Goal: Information Seeking & Learning: Learn about a topic

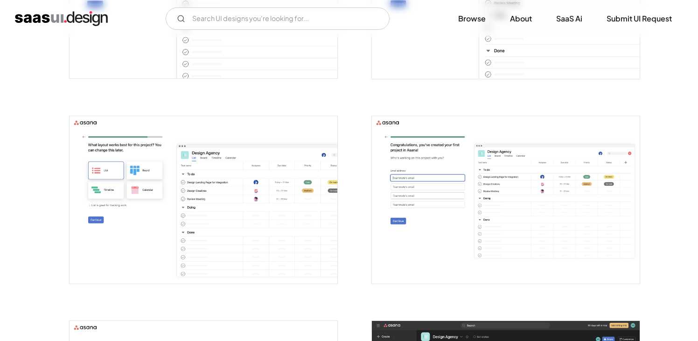
scroll to position [951, 0]
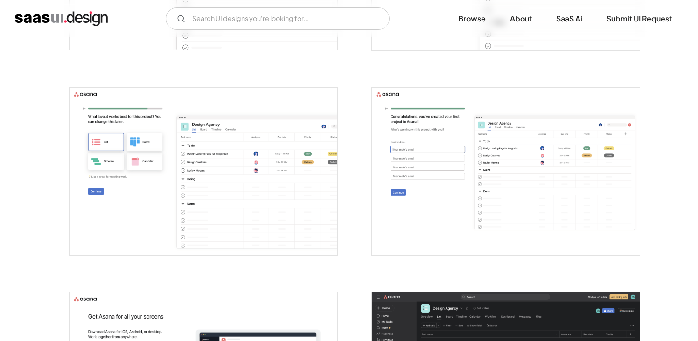
click at [135, 211] on img "open lightbox" at bounding box center [204, 172] width 268 height 168
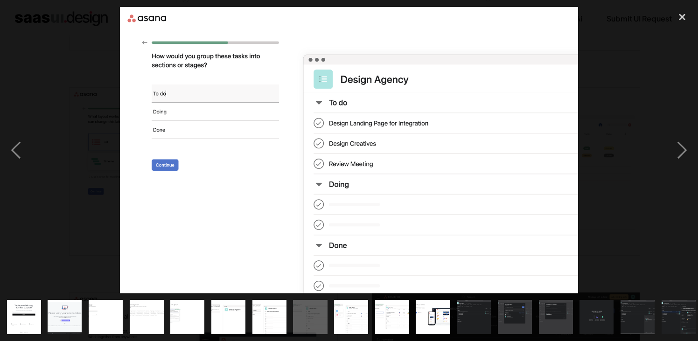
drag, startPoint x: 238, startPoint y: 175, endPoint x: 410, endPoint y: 28, distance: 226.2
click at [680, 162] on div "next image" at bounding box center [683, 150] width 32 height 287
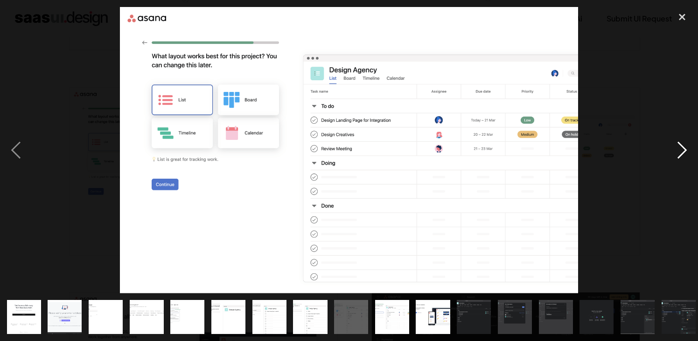
click at [680, 159] on div "next image" at bounding box center [683, 150] width 32 height 287
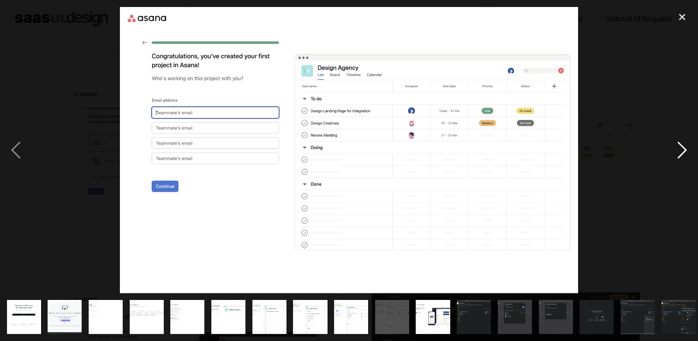
click at [680, 159] on div "next image" at bounding box center [683, 150] width 32 height 287
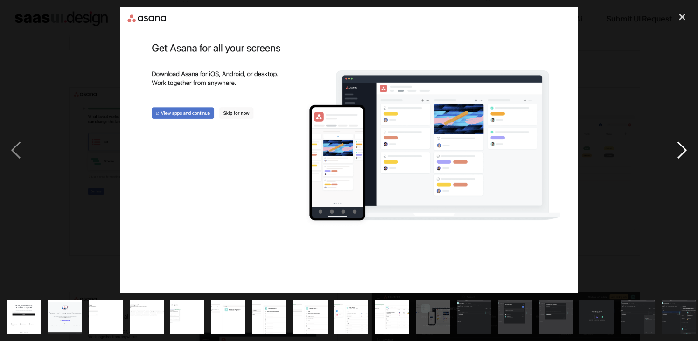
click at [680, 159] on div "next image" at bounding box center [683, 150] width 32 height 287
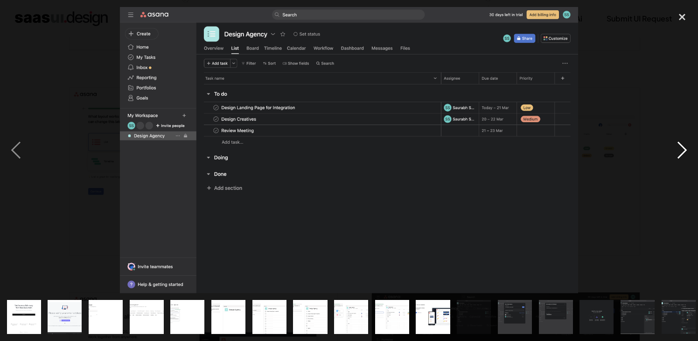
click at [680, 159] on div "next image" at bounding box center [683, 150] width 32 height 287
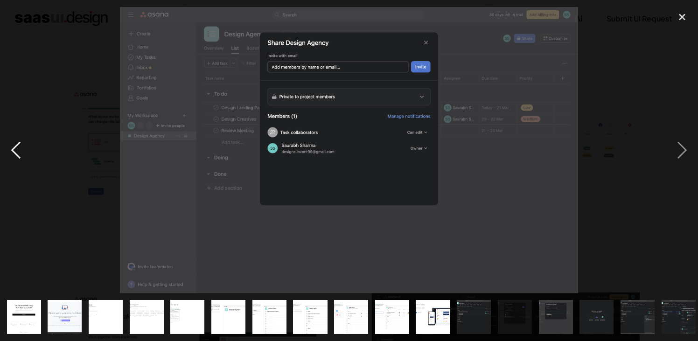
click at [19, 148] on div "previous image" at bounding box center [16, 150] width 32 height 287
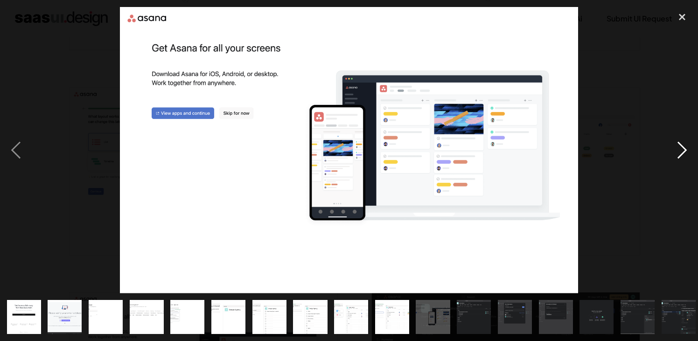
click at [685, 150] on div "next image" at bounding box center [683, 150] width 32 height 287
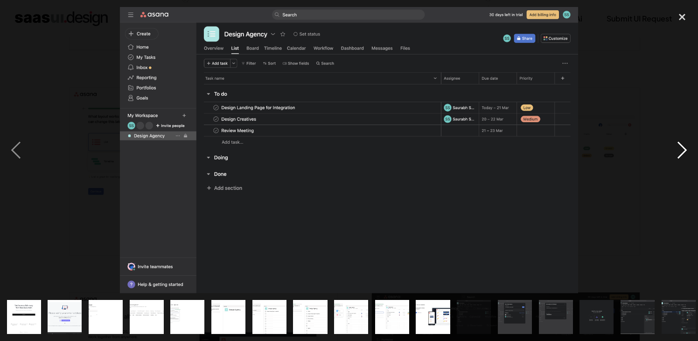
click at [684, 149] on div "next image" at bounding box center [683, 150] width 32 height 287
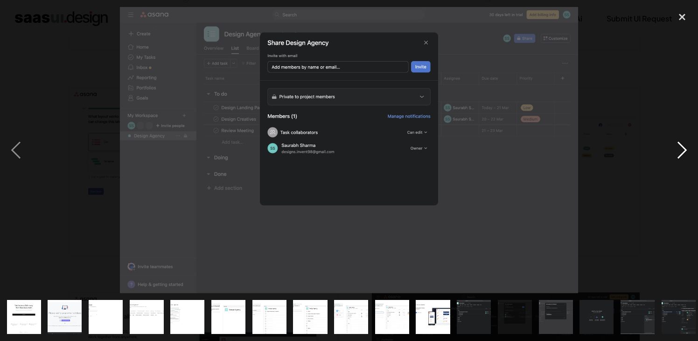
click at [684, 149] on div "next image" at bounding box center [683, 150] width 32 height 287
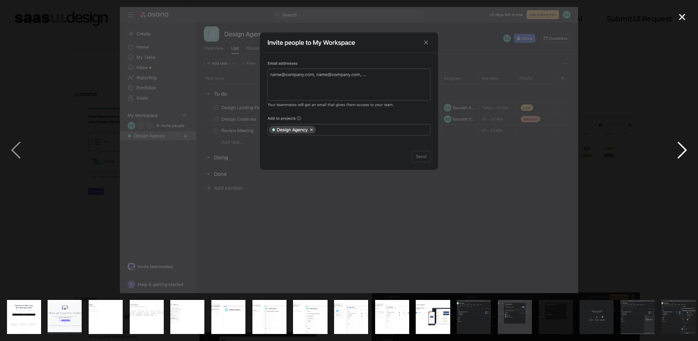
click at [684, 149] on div "next image" at bounding box center [683, 150] width 32 height 287
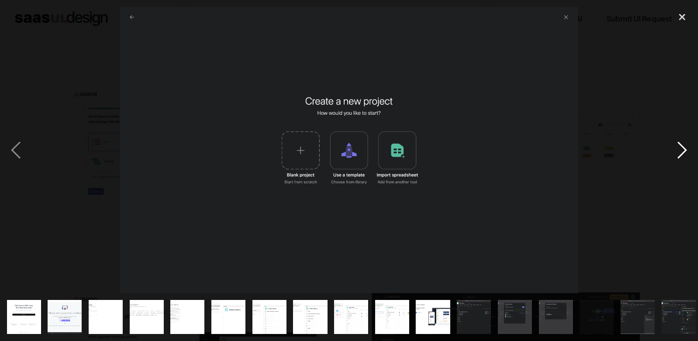
click at [684, 149] on div "next image" at bounding box center [683, 150] width 32 height 287
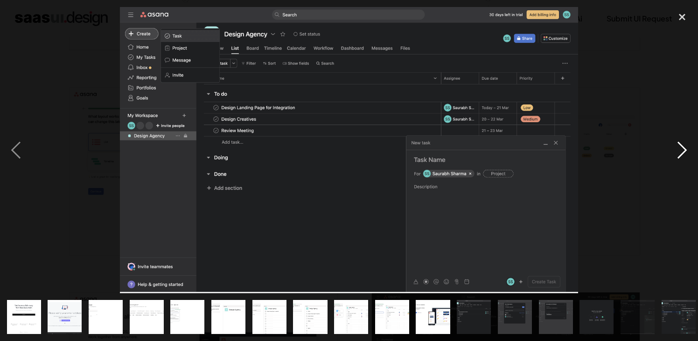
click at [674, 155] on div "next image" at bounding box center [683, 150] width 32 height 287
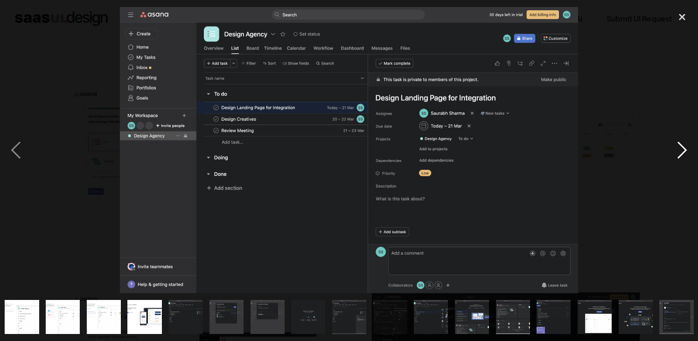
scroll to position [0, 291]
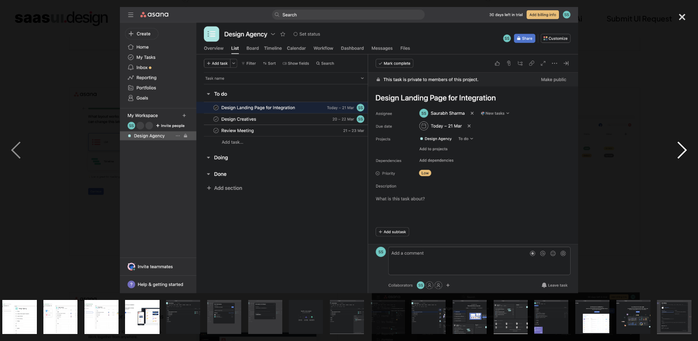
click at [683, 152] on div "next image" at bounding box center [683, 150] width 32 height 287
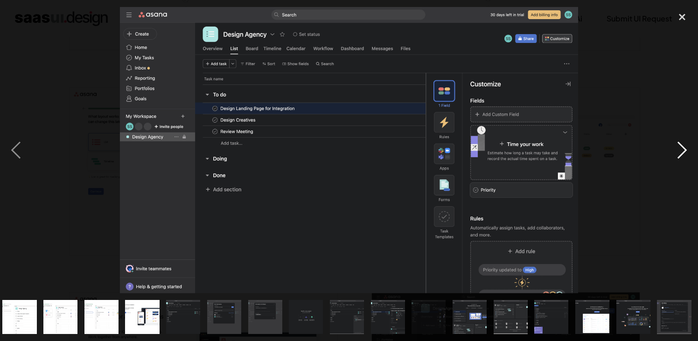
click at [689, 154] on div "next image" at bounding box center [683, 150] width 32 height 287
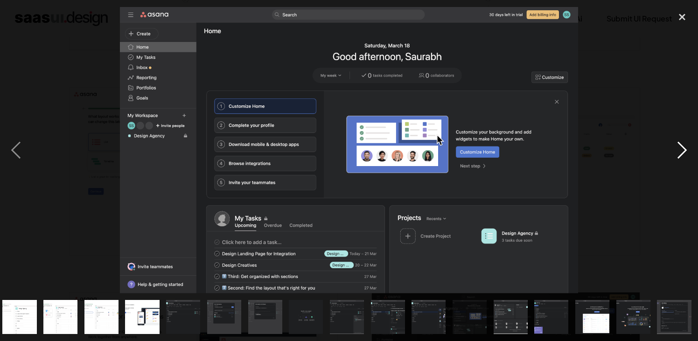
click at [684, 149] on div "next image" at bounding box center [683, 150] width 32 height 287
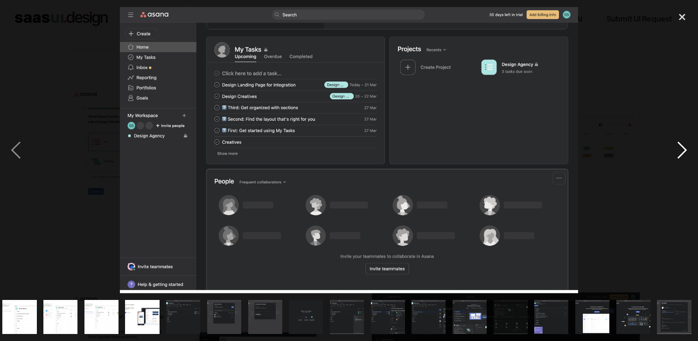
click at [679, 153] on div "next image" at bounding box center [683, 150] width 32 height 287
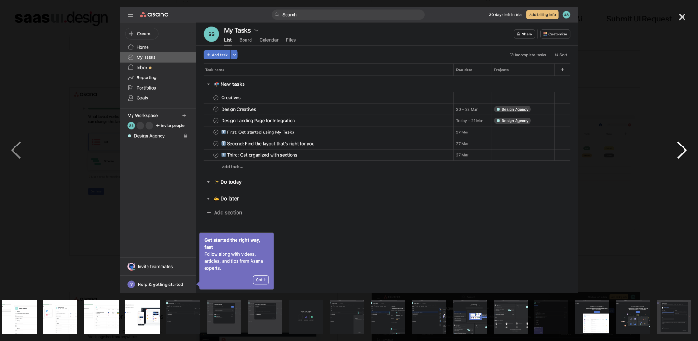
click at [682, 150] on div "next image" at bounding box center [683, 150] width 32 height 287
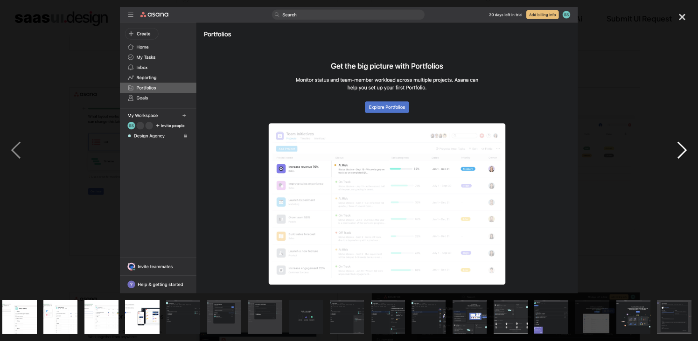
click at [686, 151] on div "next image" at bounding box center [683, 150] width 32 height 287
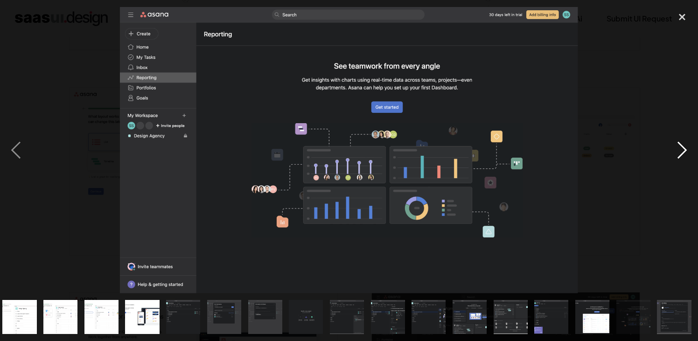
click at [684, 150] on div "next image" at bounding box center [683, 150] width 32 height 287
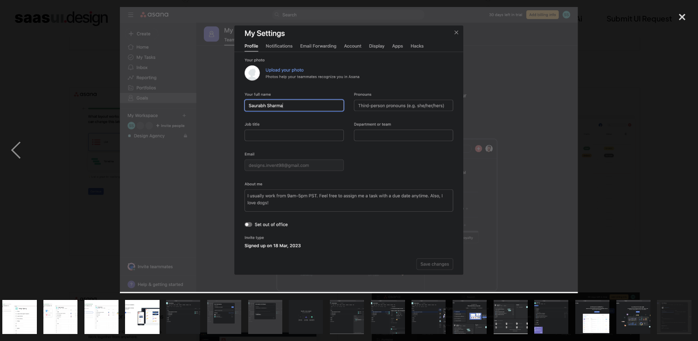
click at [684, 150] on div "next image" at bounding box center [683, 150] width 32 height 287
click at [682, 21] on div "close lightbox" at bounding box center [683, 17] width 32 height 21
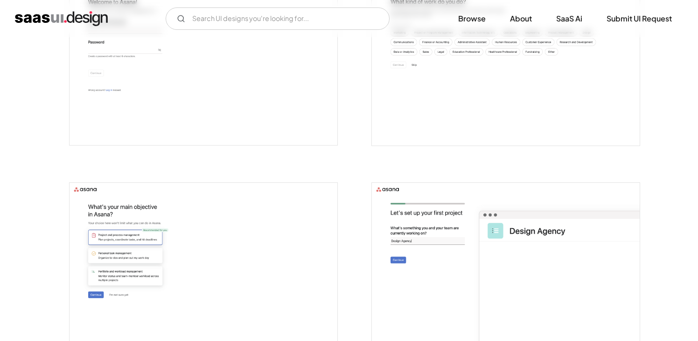
scroll to position [445, 0]
click at [262, 24] on input "Email Form" at bounding box center [278, 18] width 224 height 22
type input "project work"
click at [468, 21] on link "Browse" at bounding box center [472, 18] width 50 height 21
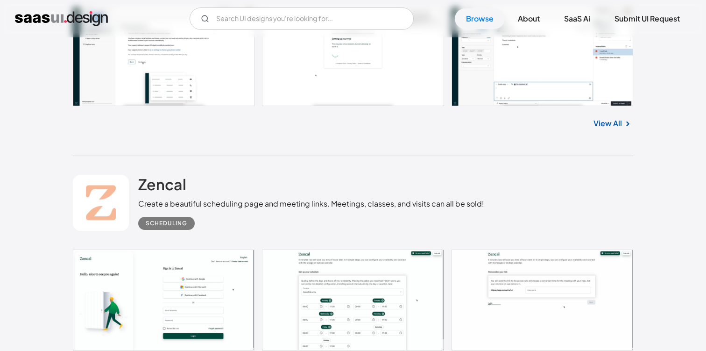
scroll to position [13978, 0]
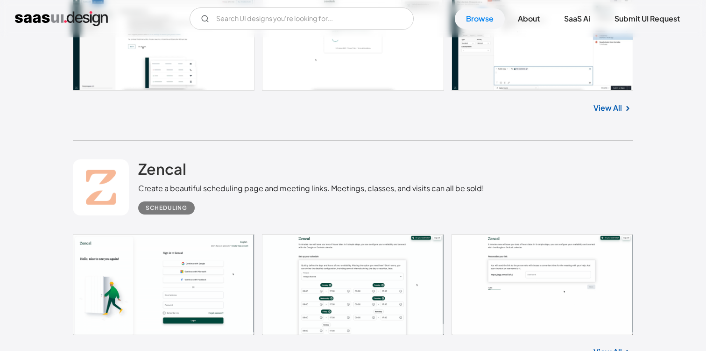
drag, startPoint x: 193, startPoint y: 168, endPoint x: 344, endPoint y: 6, distance: 221.0
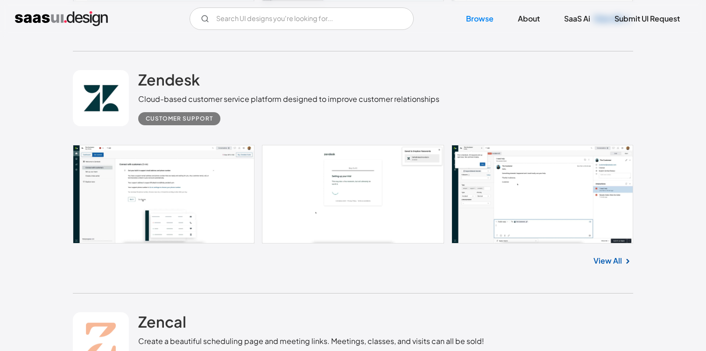
scroll to position [13850, 0]
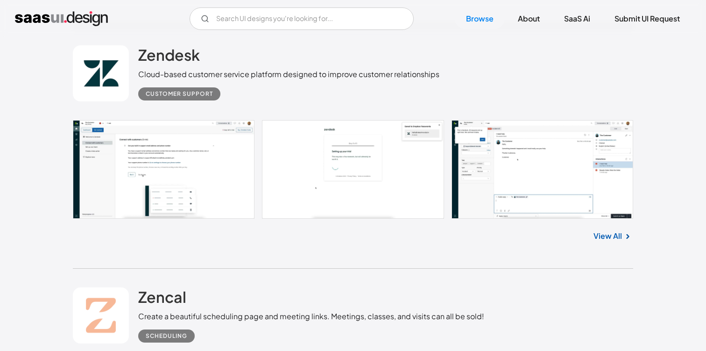
click at [511, 195] on link at bounding box center [353, 169] width 560 height 99
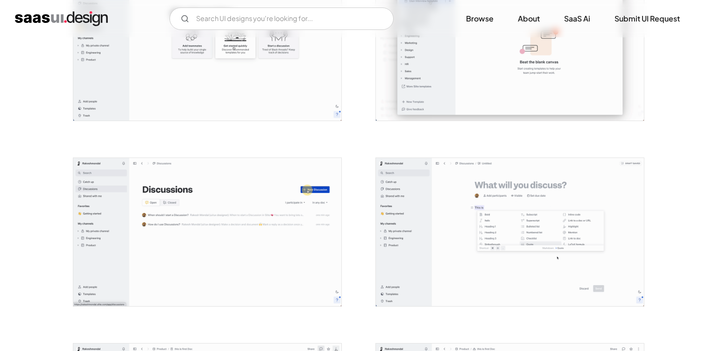
scroll to position [988, 0]
click at [198, 246] on img "open lightbox" at bounding box center [207, 231] width 268 height 148
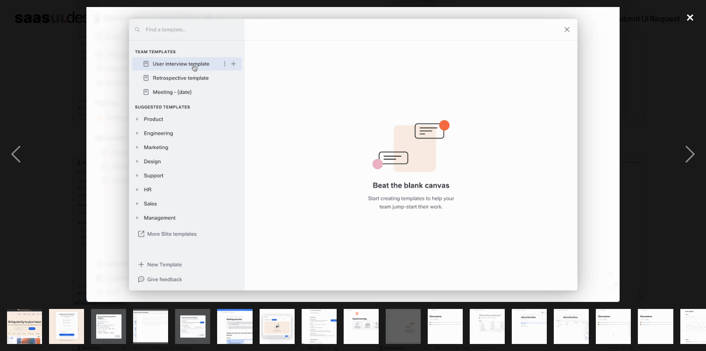
click at [687, 25] on div "close lightbox" at bounding box center [690, 17] width 32 height 21
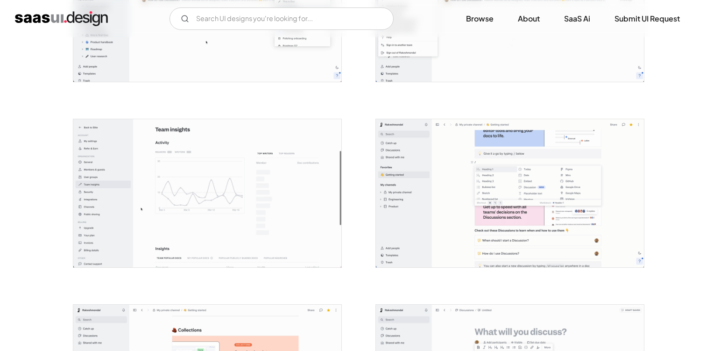
scroll to position [1583, 0]
click at [239, 180] on img "open lightbox" at bounding box center [207, 193] width 268 height 148
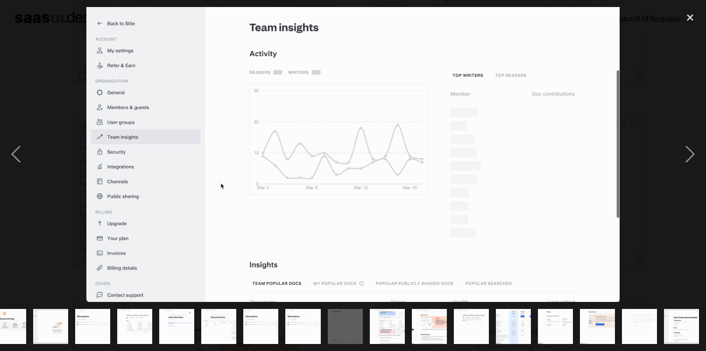
scroll to position [0, 353]
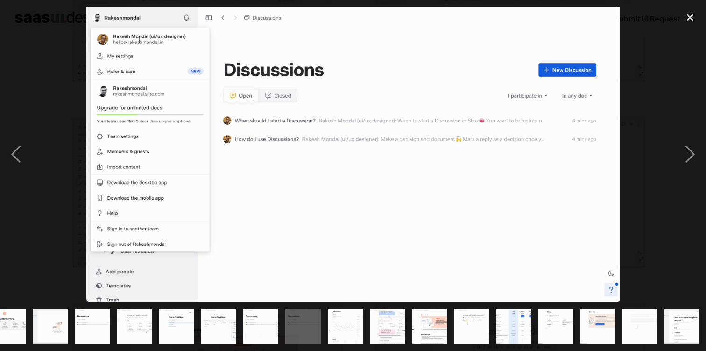
click at [656, 111] on div at bounding box center [353, 154] width 706 height 295
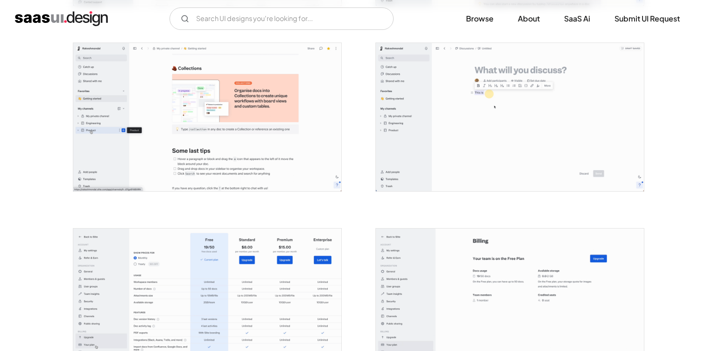
scroll to position [1843, 0]
click at [268, 118] on img "open lightbox" at bounding box center [207, 117] width 268 height 148
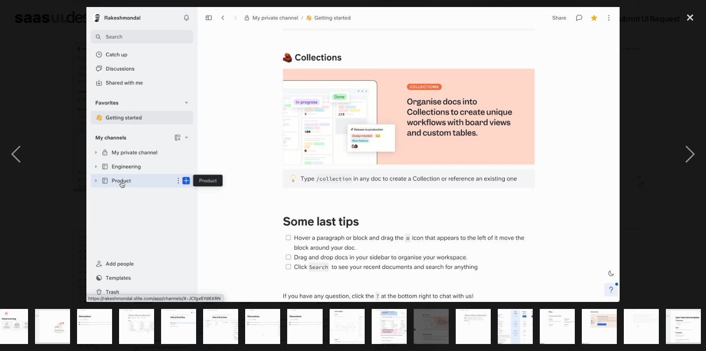
scroll to position [0, 353]
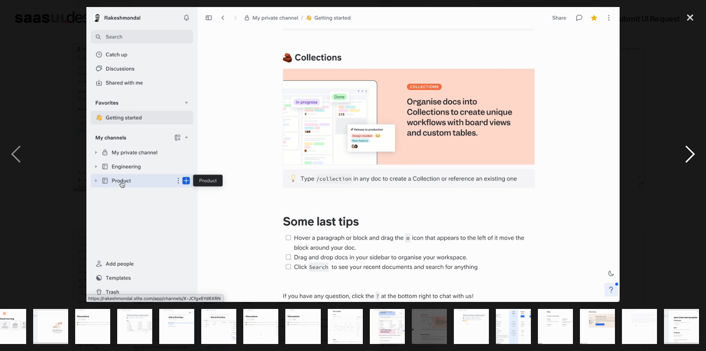
click at [678, 102] on div "next image" at bounding box center [690, 154] width 32 height 295
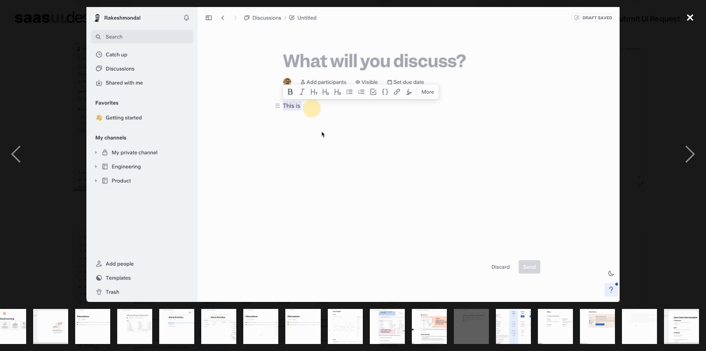
click at [693, 12] on div "close lightbox" at bounding box center [690, 17] width 32 height 21
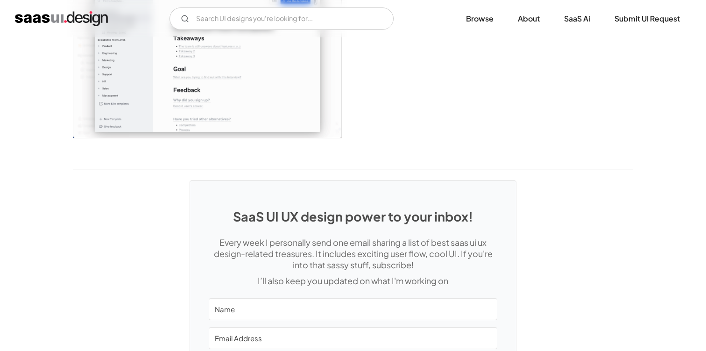
scroll to position [2576, 0]
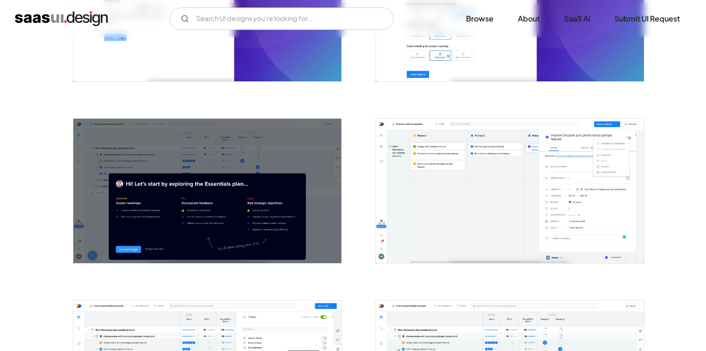
scroll to position [279, 0]
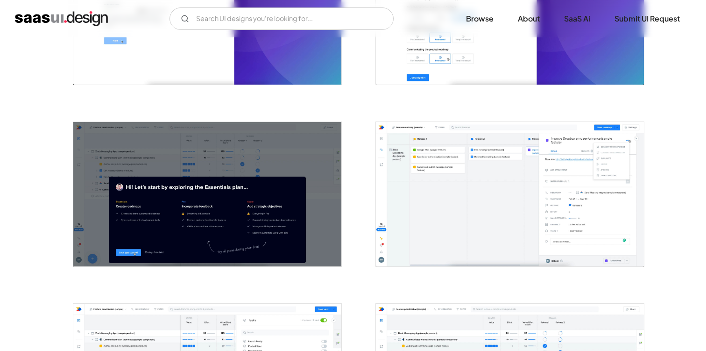
click at [513, 208] on img "open lightbox" at bounding box center [510, 194] width 268 height 144
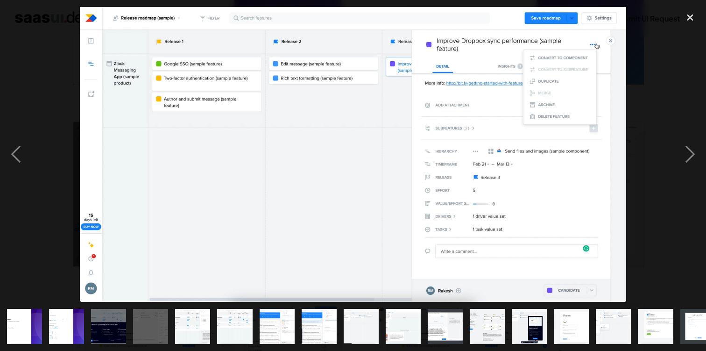
click at [667, 75] on div at bounding box center [353, 154] width 706 height 295
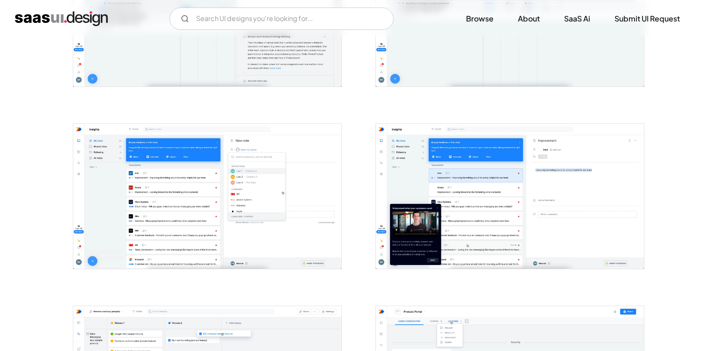
scroll to position [662, 0]
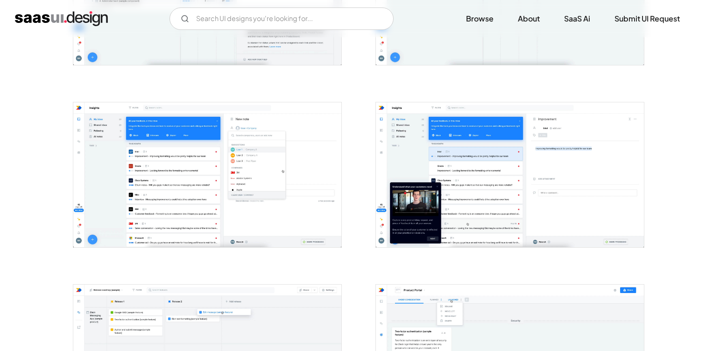
click at [317, 188] on img "open lightbox" at bounding box center [207, 174] width 268 height 144
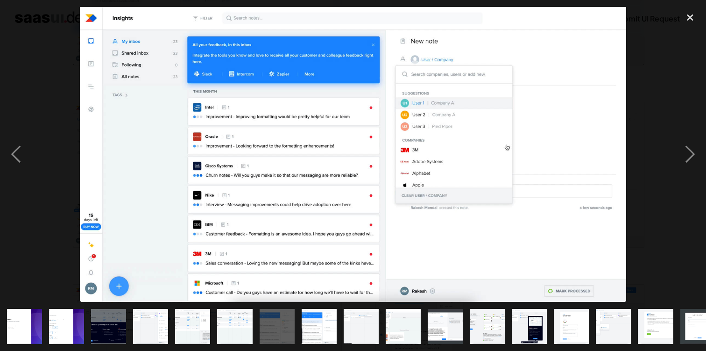
click at [671, 78] on div at bounding box center [353, 154] width 706 height 295
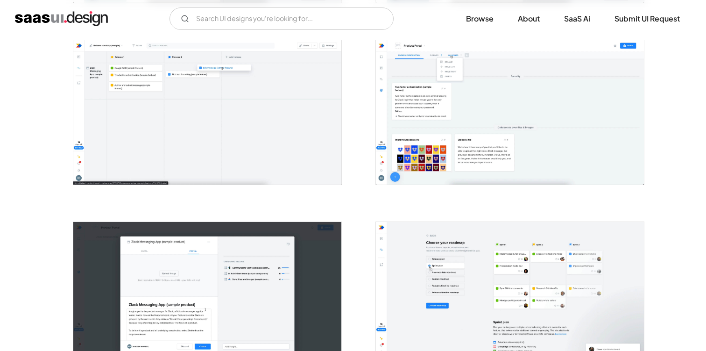
scroll to position [888, 0]
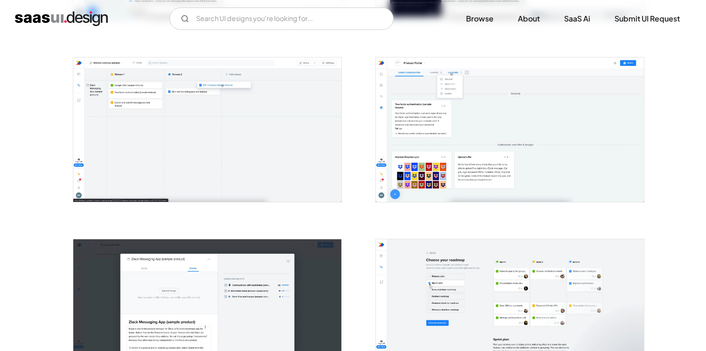
click at [534, 136] on img "open lightbox" at bounding box center [510, 129] width 268 height 144
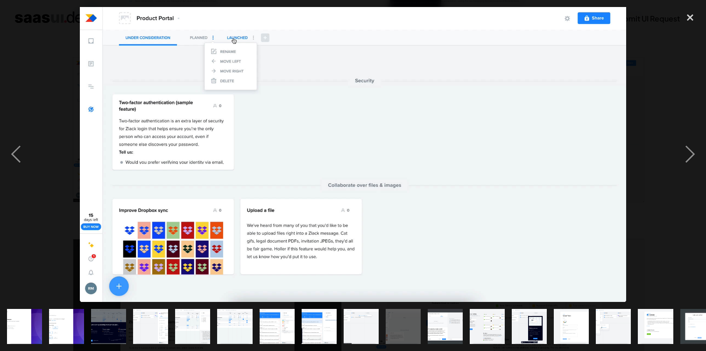
click at [669, 91] on div at bounding box center [353, 154] width 706 height 295
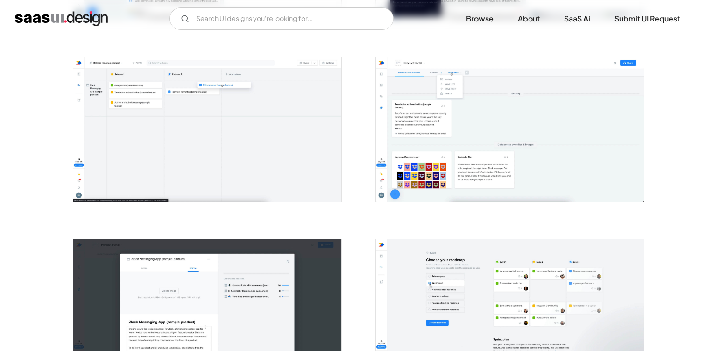
click at [486, 276] on img "open lightbox" at bounding box center [510, 311] width 268 height 144
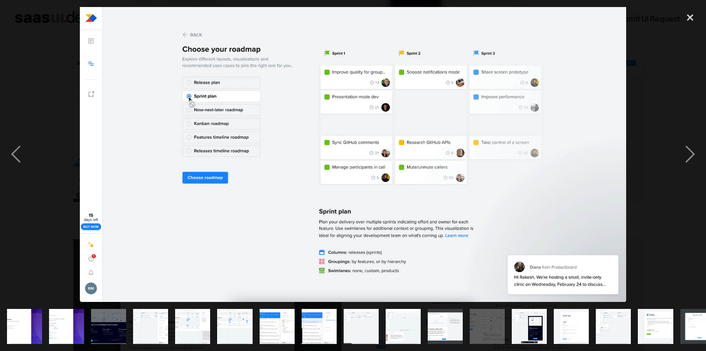
click at [665, 82] on div at bounding box center [353, 154] width 706 height 295
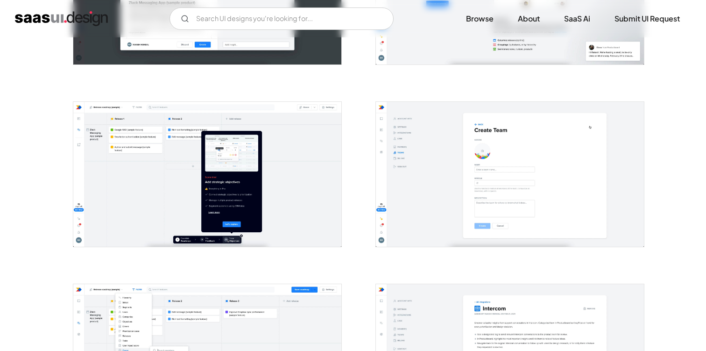
scroll to position [1091, 0]
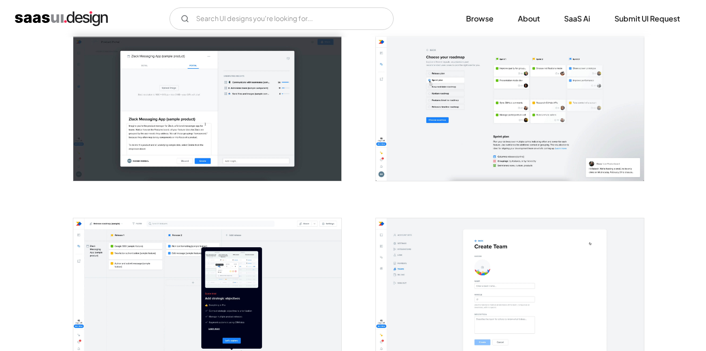
click at [536, 102] on img "open lightbox" at bounding box center [510, 108] width 268 height 144
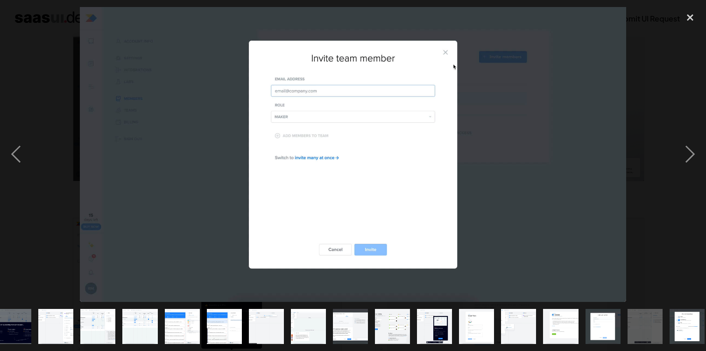
scroll to position [0, 100]
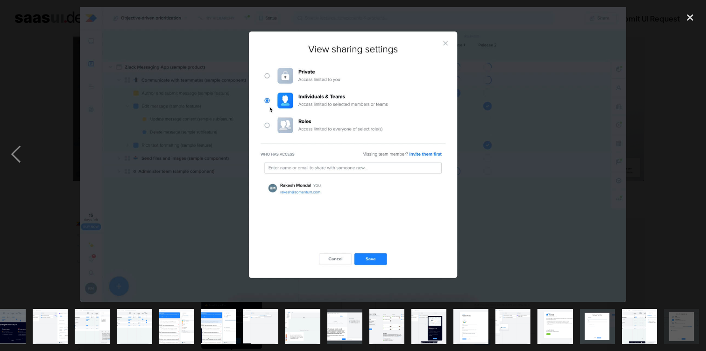
click at [536, 106] on img at bounding box center [353, 154] width 547 height 295
click at [688, 16] on div "close lightbox" at bounding box center [690, 17] width 32 height 21
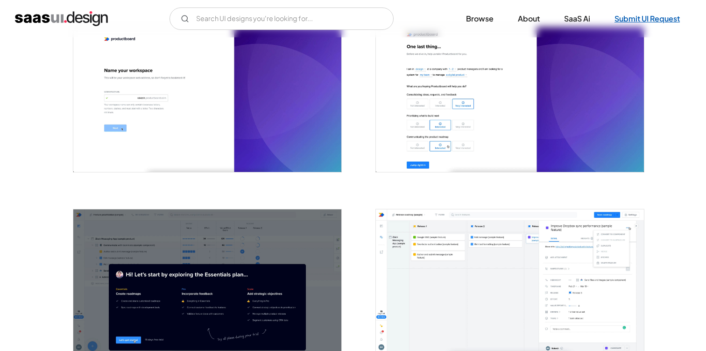
scroll to position [0, 0]
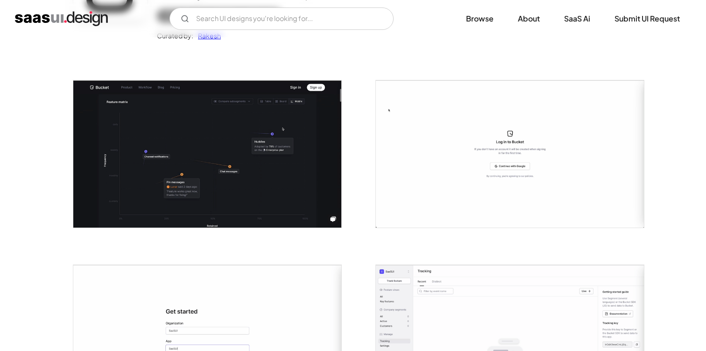
scroll to position [126, 0]
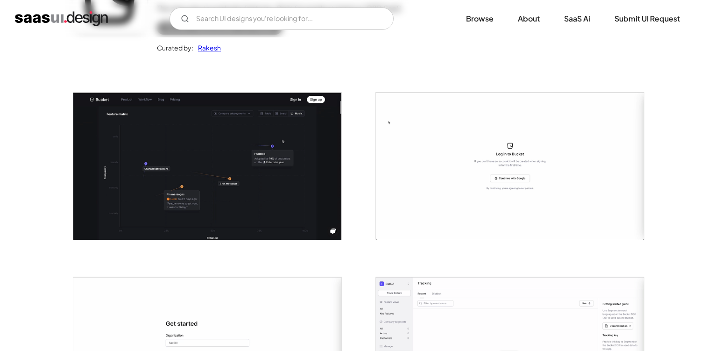
click at [257, 190] on img "open lightbox" at bounding box center [207, 165] width 268 height 147
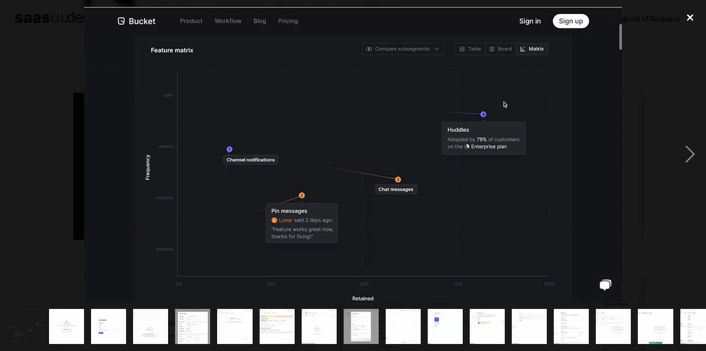
click at [691, 17] on div "close lightbox" at bounding box center [690, 17] width 32 height 21
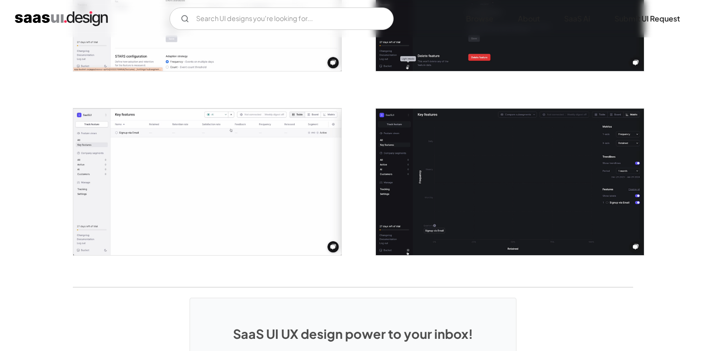
scroll to position [1694, 0]
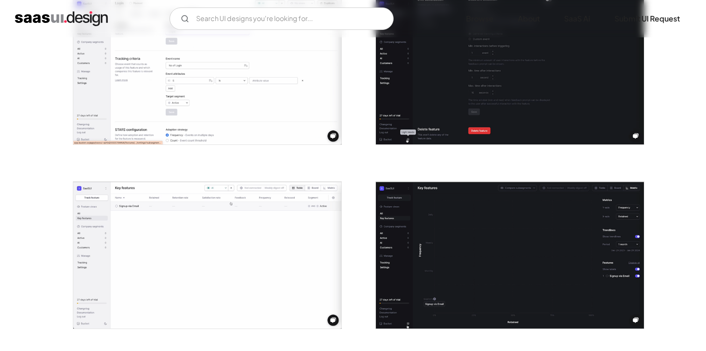
click at [471, 232] on img "open lightbox" at bounding box center [510, 255] width 268 height 147
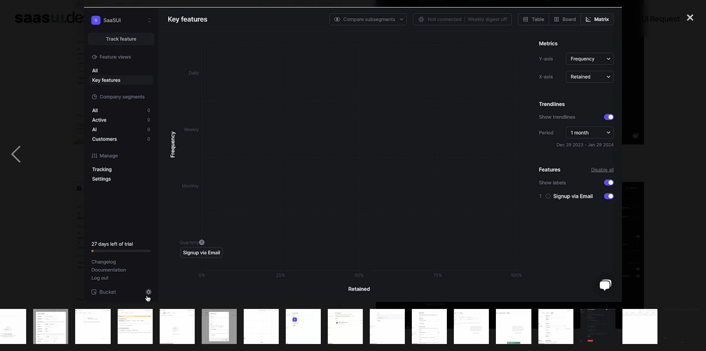
scroll to position [0, 142]
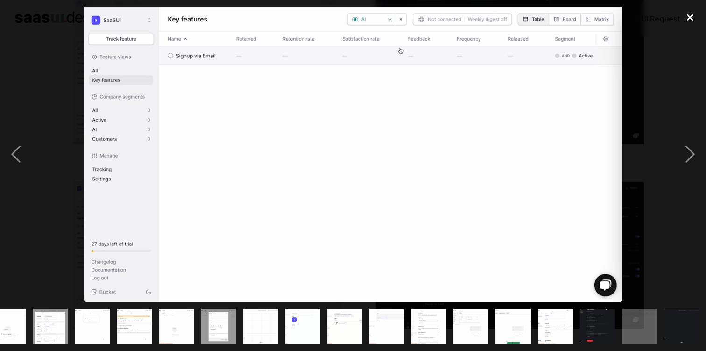
click at [693, 24] on div "close lightbox" at bounding box center [690, 17] width 32 height 21
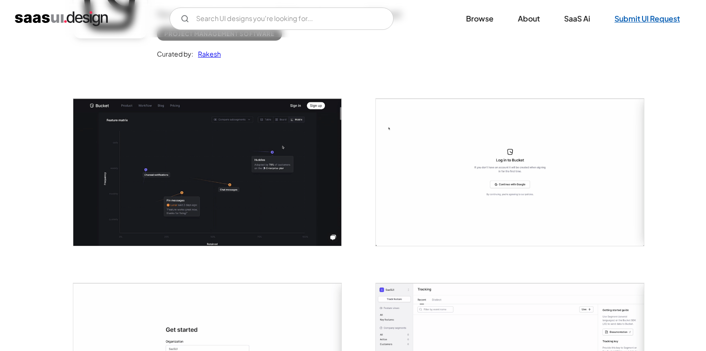
scroll to position [0, 0]
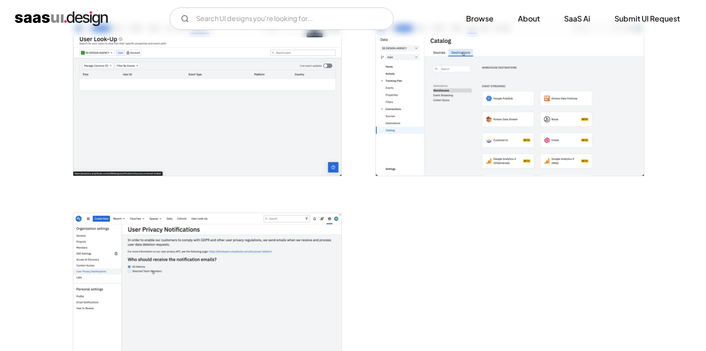
scroll to position [2077, 0]
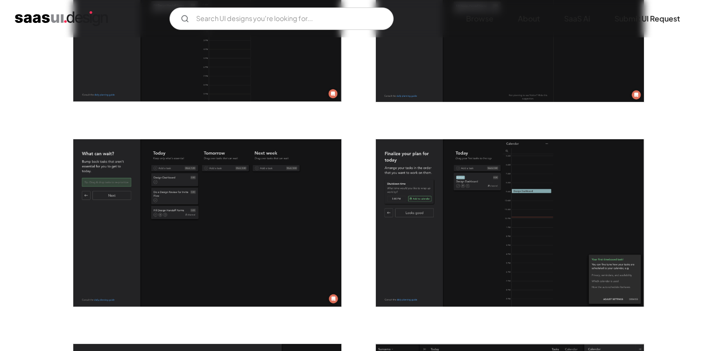
scroll to position [1519, 0]
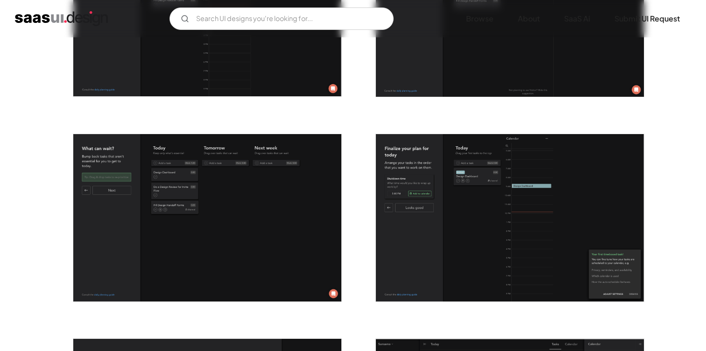
click at [487, 246] on img "open lightbox" at bounding box center [510, 218] width 268 height 168
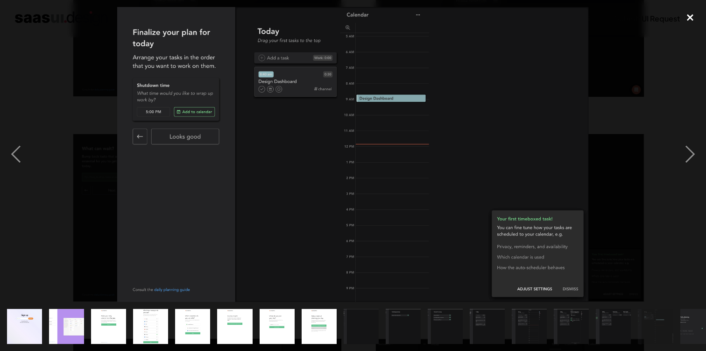
click at [688, 18] on div "close lightbox" at bounding box center [690, 17] width 32 height 21
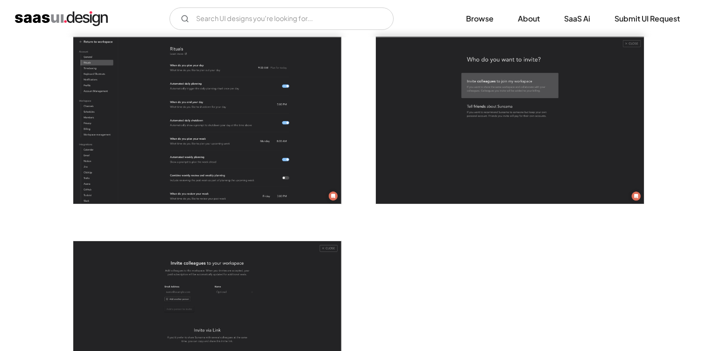
scroll to position [2606, 0]
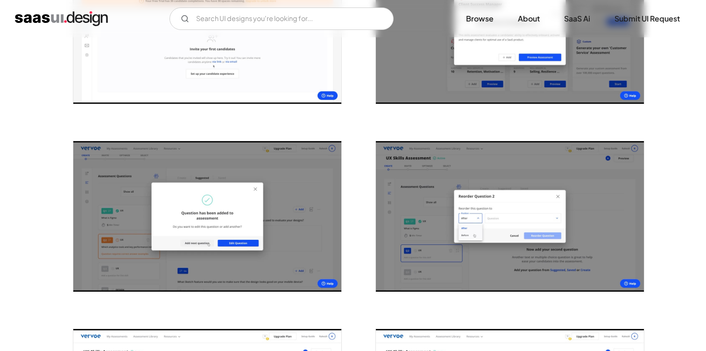
scroll to position [1403, 0]
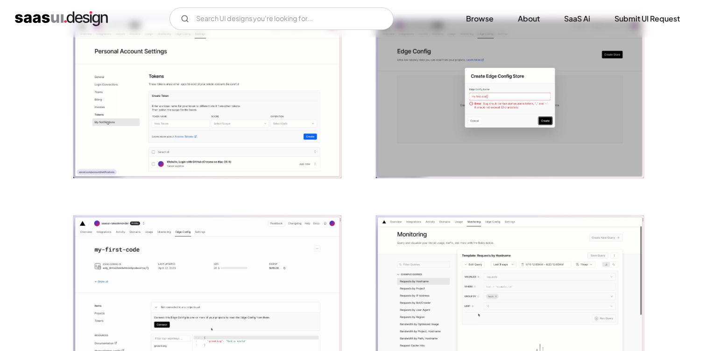
scroll to position [1626, 0]
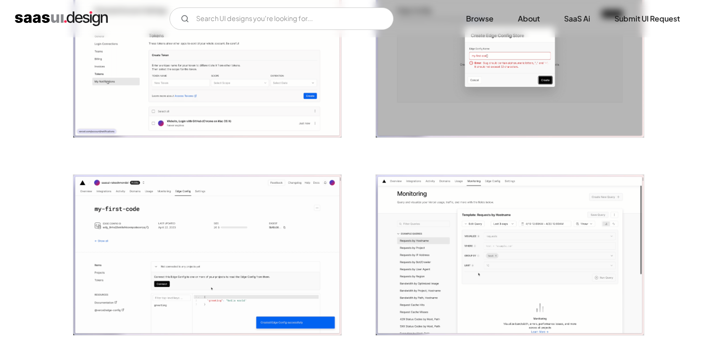
click at [492, 227] on img "open lightbox" at bounding box center [510, 255] width 268 height 161
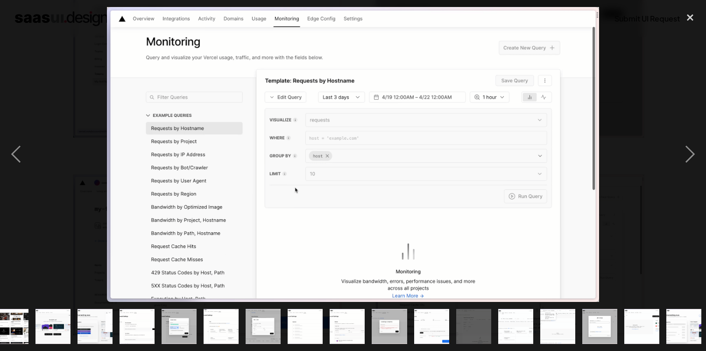
scroll to position [0, 268]
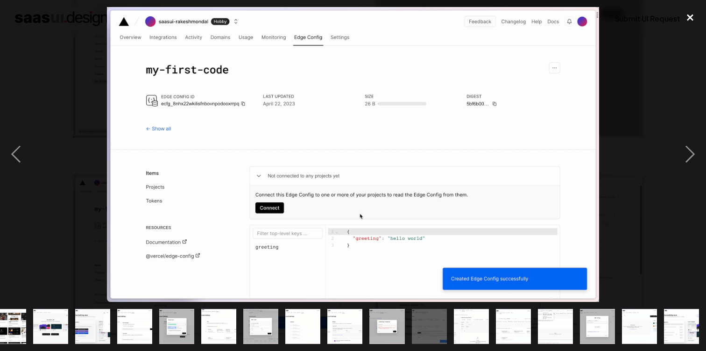
click at [686, 16] on div "close lightbox" at bounding box center [690, 17] width 32 height 21
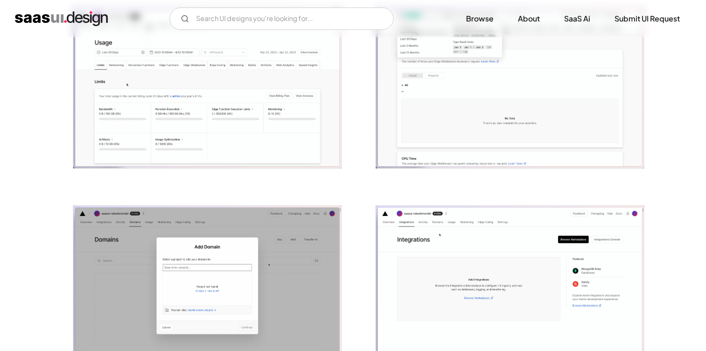
scroll to position [1950, 0]
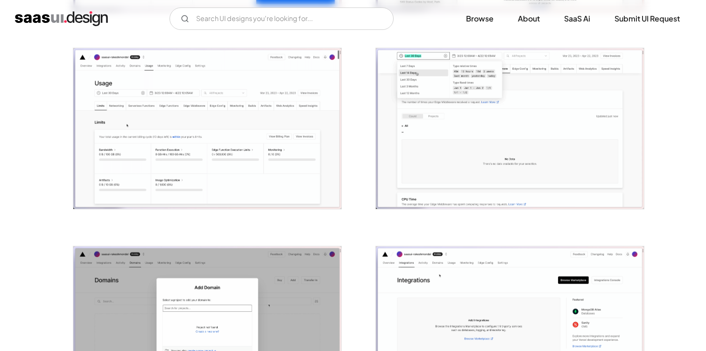
click at [560, 130] on img "open lightbox" at bounding box center [510, 128] width 268 height 161
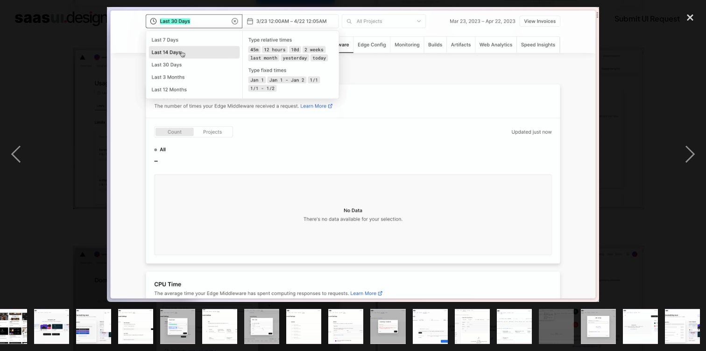
scroll to position [0, 268]
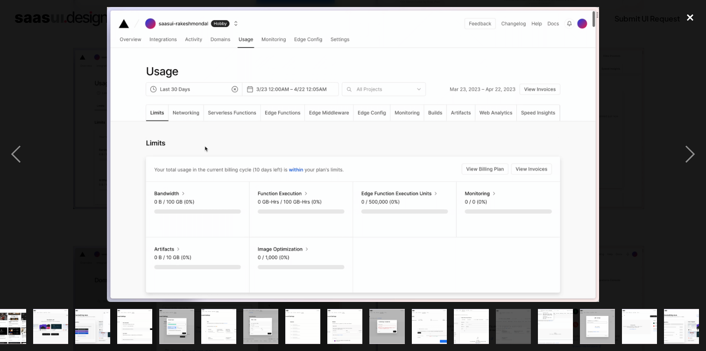
click at [684, 16] on div "close lightbox" at bounding box center [690, 17] width 32 height 21
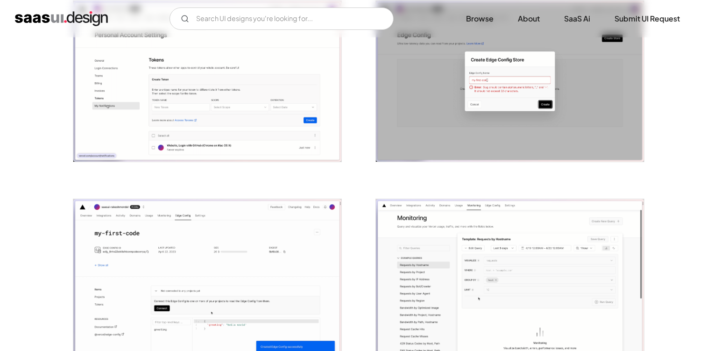
scroll to position [1452, 0]
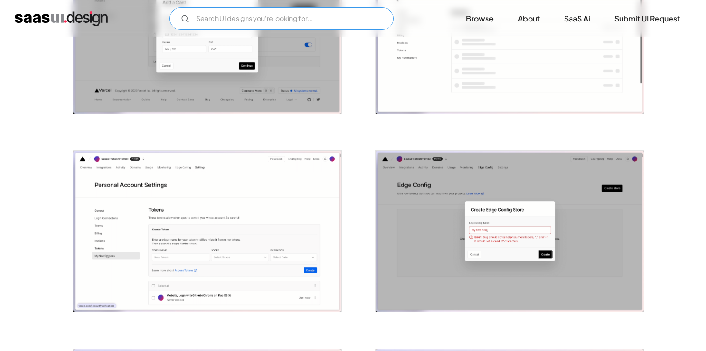
click at [239, 17] on input "Email Form" at bounding box center [281, 18] width 224 height 22
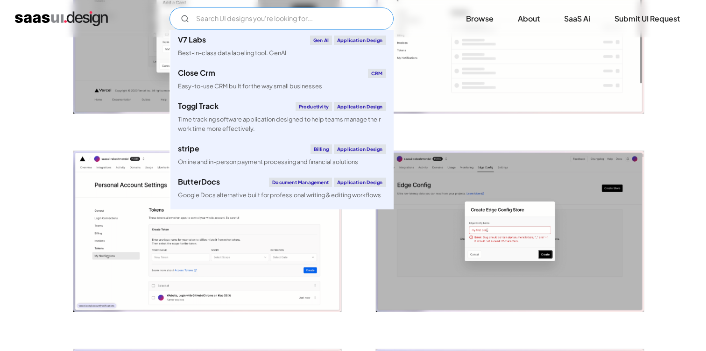
paste input "Microsoft Project"
type input "Microsoft Project"
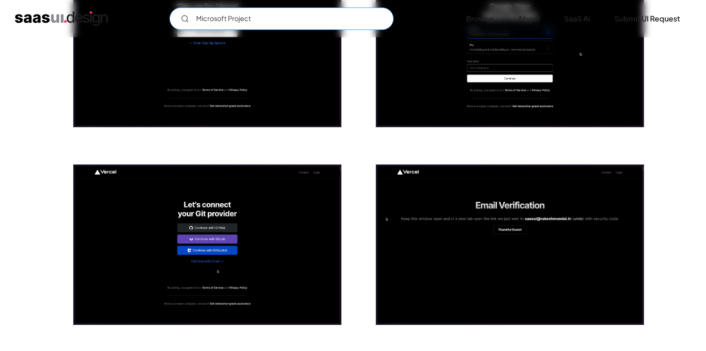
scroll to position [0, 0]
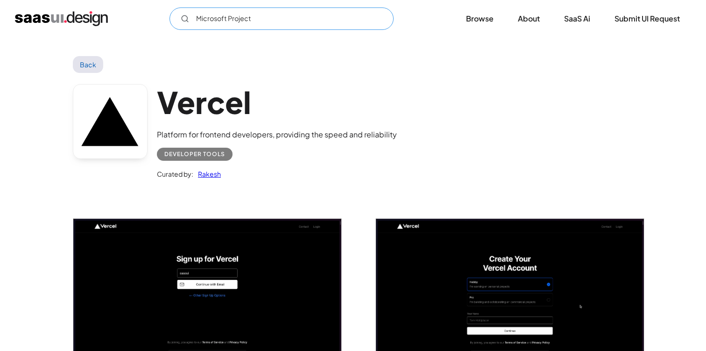
drag, startPoint x: 276, startPoint y: 21, endPoint x: 168, endPoint y: 21, distance: 108.3
click at [169, 21] on div "Microsoft Project" at bounding box center [281, 18] width 224 height 22
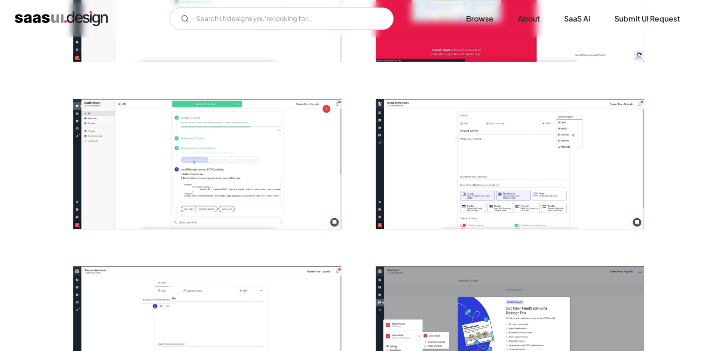
scroll to position [465, 0]
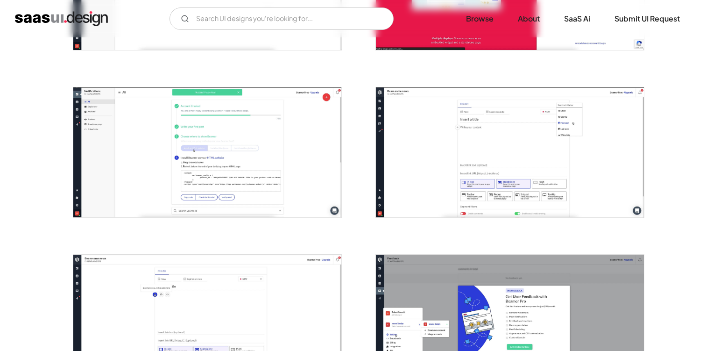
click at [527, 145] on img "open lightbox" at bounding box center [510, 152] width 268 height 130
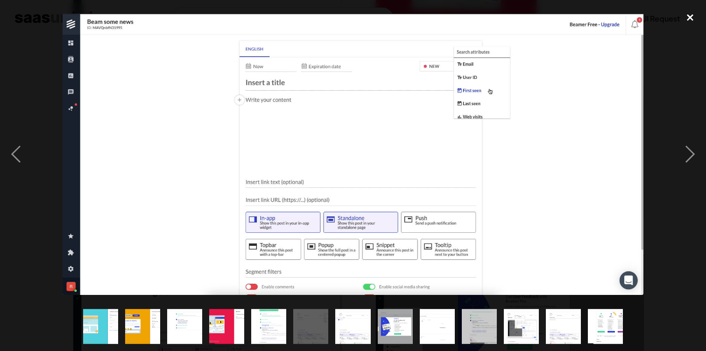
click at [688, 23] on div "close lightbox" at bounding box center [690, 17] width 32 height 21
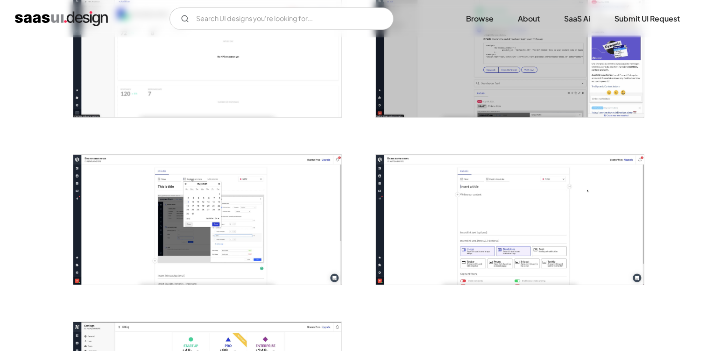
scroll to position [1031, 0]
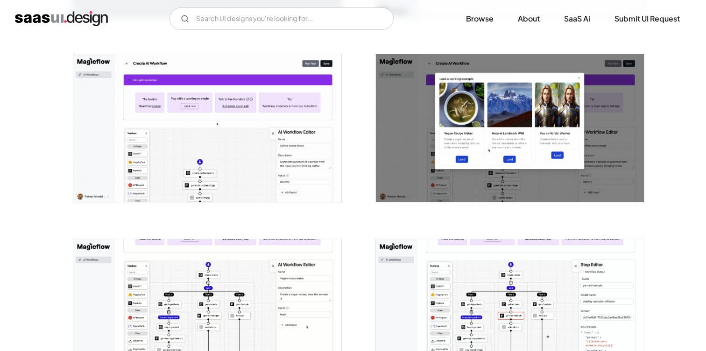
scroll to position [534, 0]
click at [253, 145] on img "open lightbox" at bounding box center [207, 129] width 268 height 148
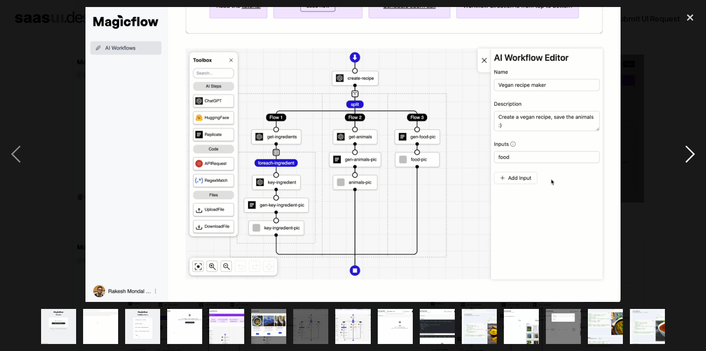
click at [685, 150] on div "next image" at bounding box center [690, 154] width 32 height 295
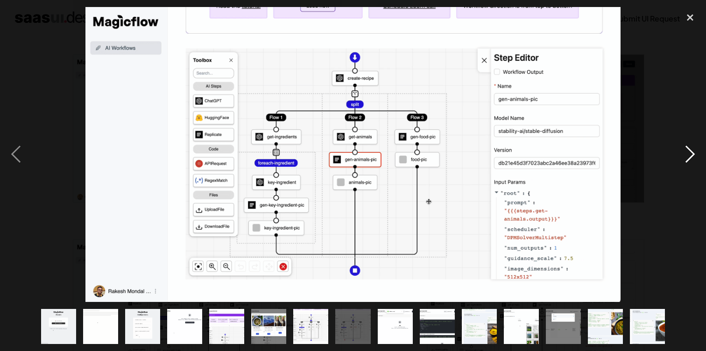
click at [685, 151] on div "next image" at bounding box center [690, 154] width 32 height 295
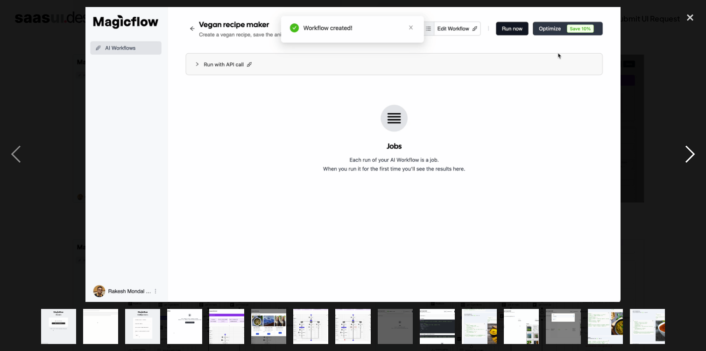
click at [684, 151] on div "next image" at bounding box center [690, 154] width 32 height 295
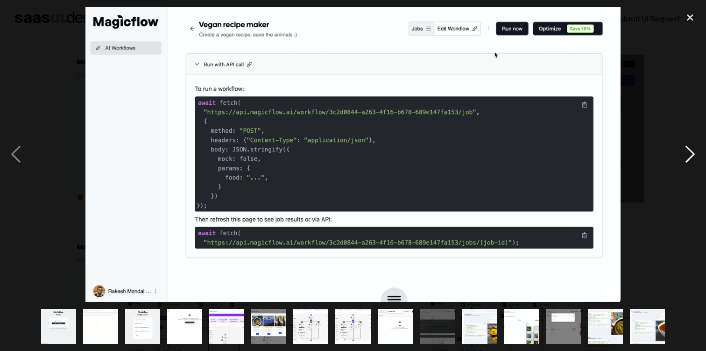
click at [684, 151] on div "next image" at bounding box center [690, 154] width 32 height 295
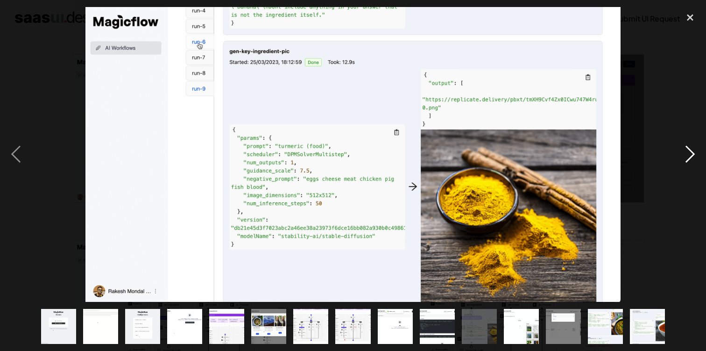
click at [687, 159] on div "next image" at bounding box center [690, 154] width 32 height 295
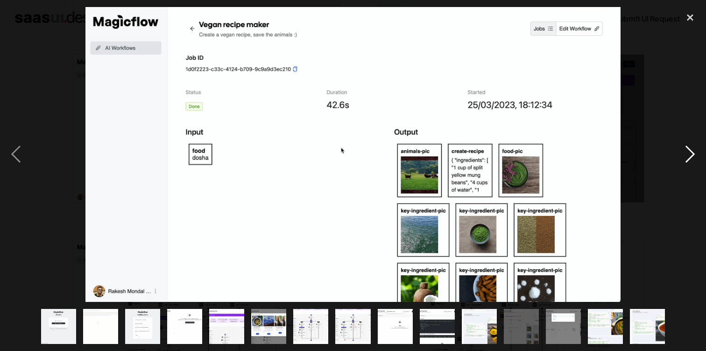
click at [688, 154] on div "next image" at bounding box center [690, 154] width 32 height 295
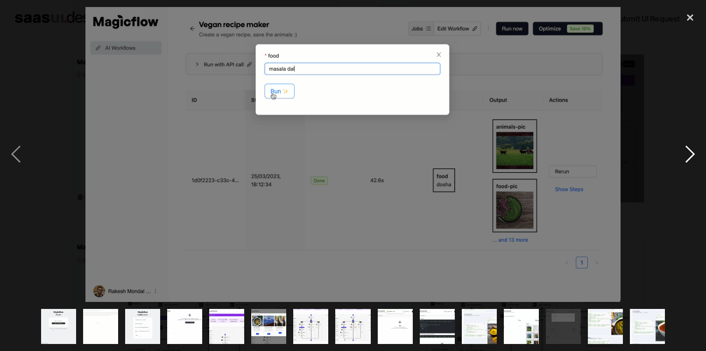
click at [686, 156] on div "next image" at bounding box center [690, 154] width 32 height 295
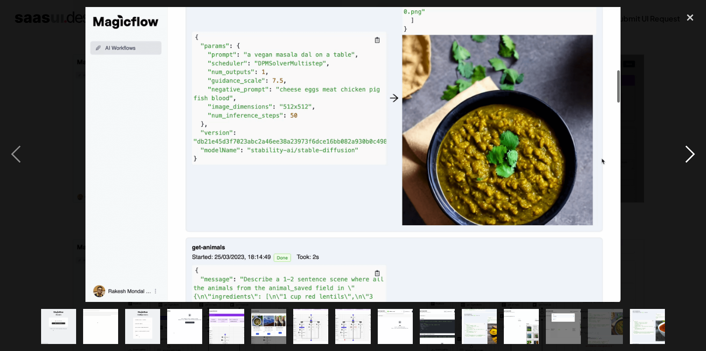
click at [686, 156] on div "next image" at bounding box center [690, 154] width 32 height 295
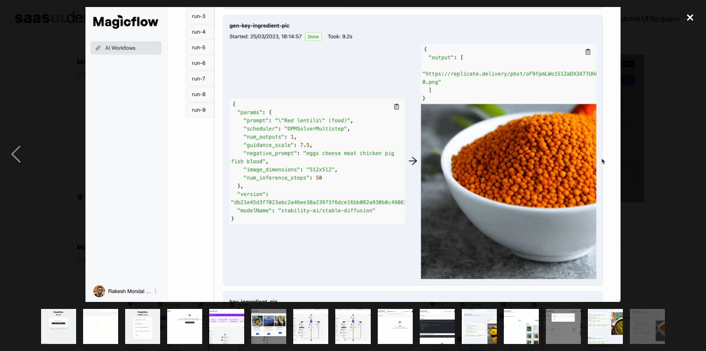
click at [691, 19] on div "close lightbox" at bounding box center [690, 17] width 32 height 21
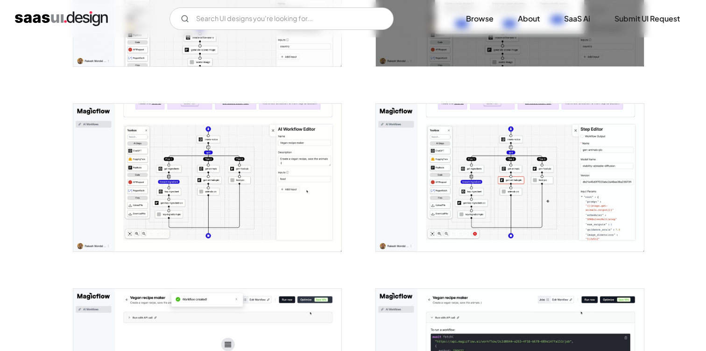
scroll to position [536, 0]
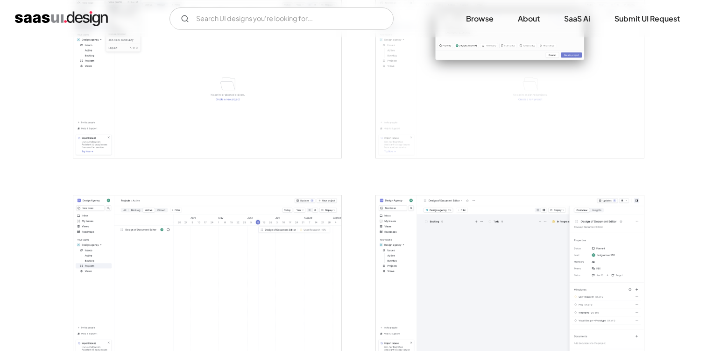
scroll to position [1938, 0]
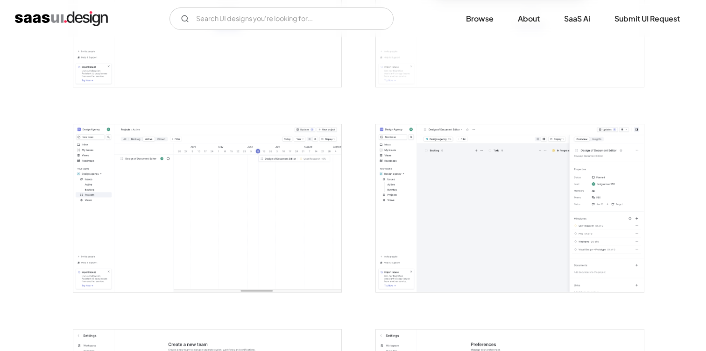
click at [506, 186] on img "open lightbox" at bounding box center [510, 208] width 268 height 168
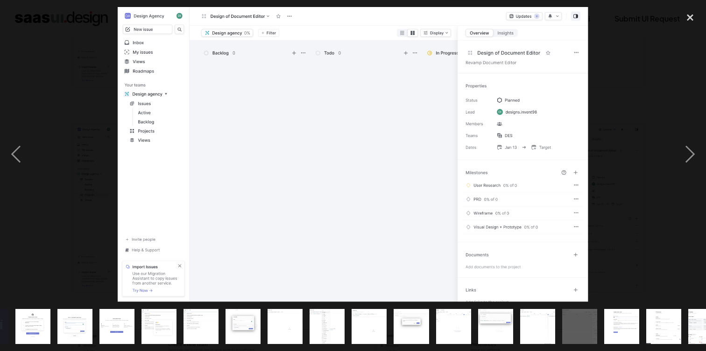
scroll to position [0, 268]
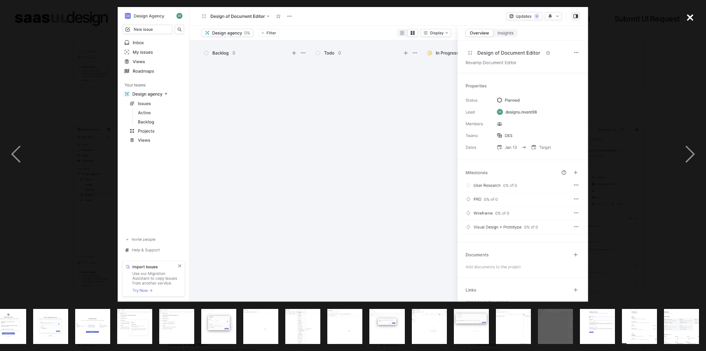
click at [691, 13] on div "close lightbox" at bounding box center [690, 17] width 32 height 21
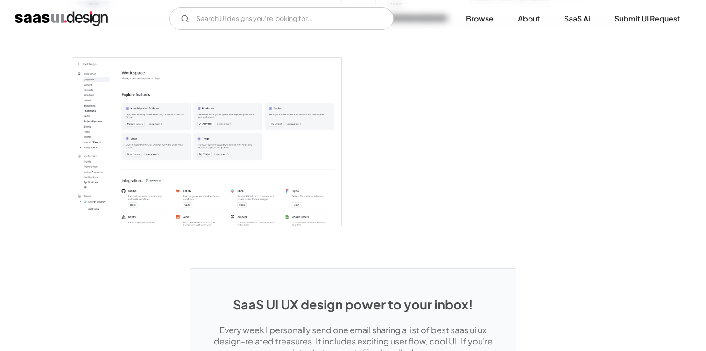
scroll to position [2414, 0]
click at [273, 145] on img "open lightbox" at bounding box center [207, 142] width 268 height 168
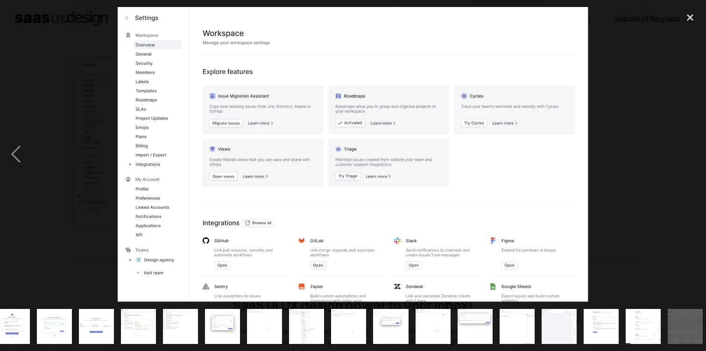
scroll to position [0, 268]
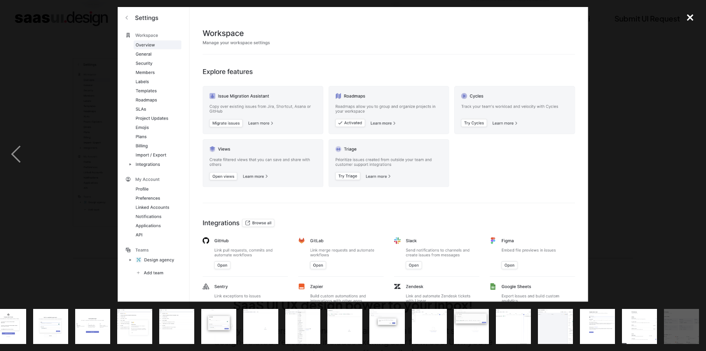
click at [686, 14] on div "close lightbox" at bounding box center [690, 17] width 32 height 21
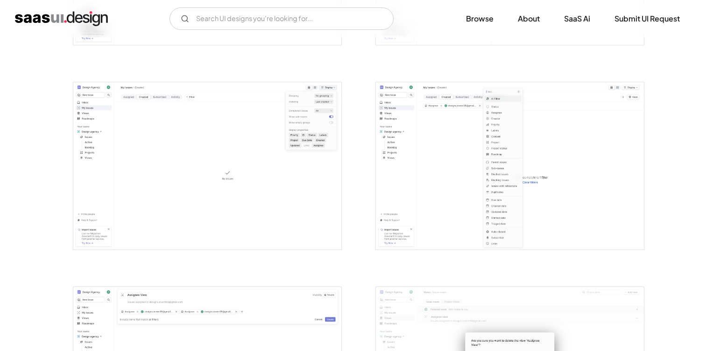
scroll to position [1338, 0]
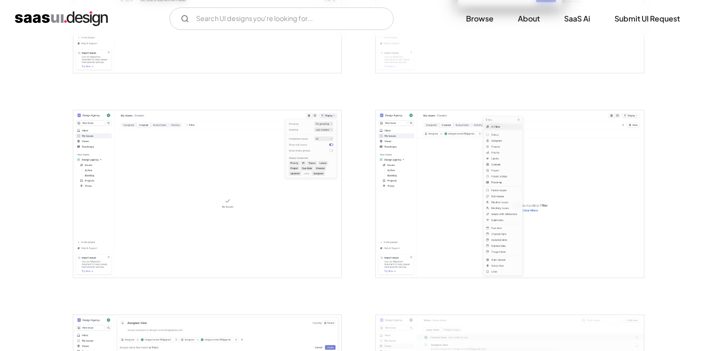
click at [279, 223] on img "open lightbox" at bounding box center [207, 194] width 268 height 168
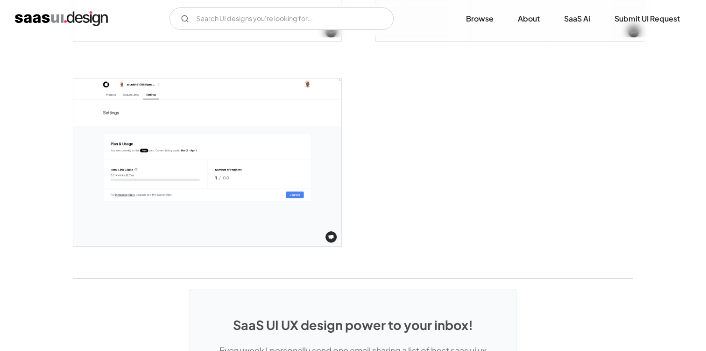
scroll to position [1983, 0]
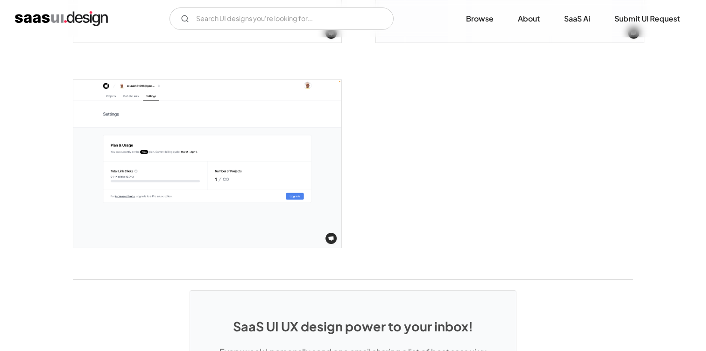
click at [245, 136] on img "open lightbox" at bounding box center [207, 164] width 268 height 168
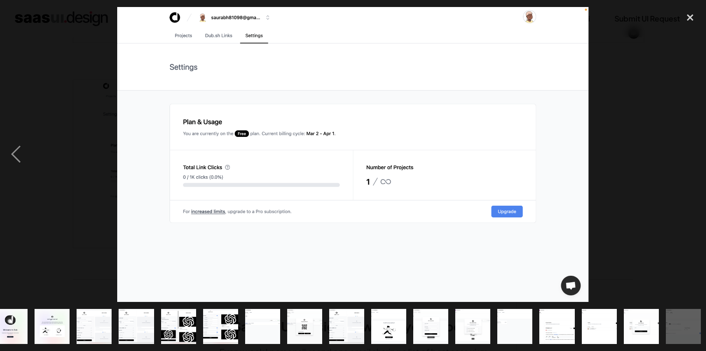
scroll to position [0, 100]
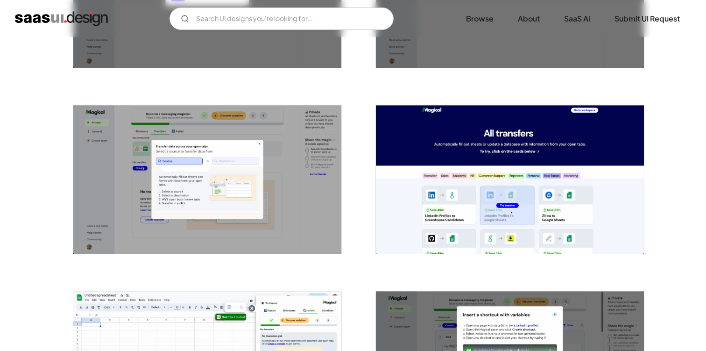
scroll to position [1785, 0]
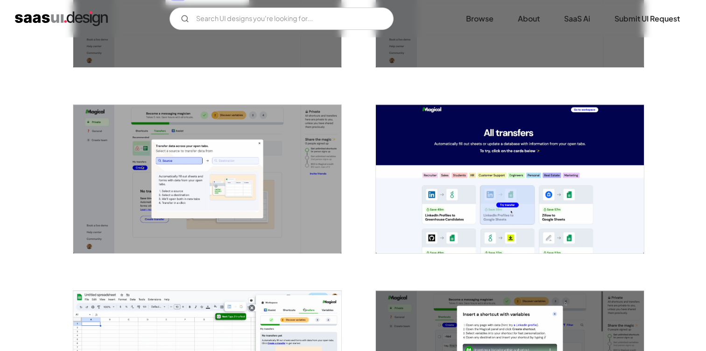
click at [277, 205] on img "open lightbox" at bounding box center [207, 179] width 268 height 148
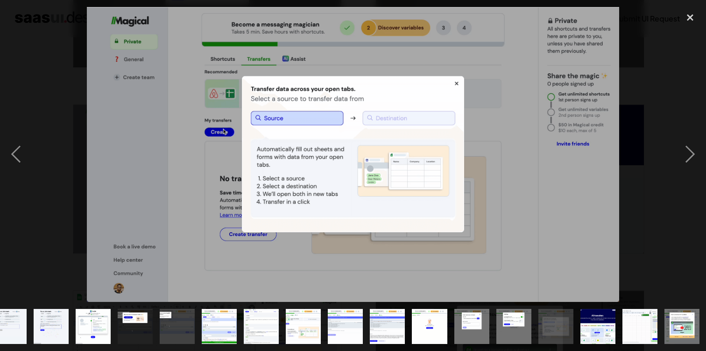
scroll to position [0, 226]
click at [688, 17] on div "close lightbox" at bounding box center [690, 17] width 32 height 21
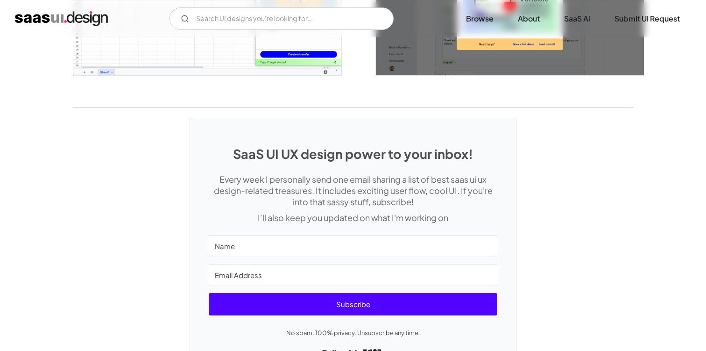
scroll to position [2209, 0]
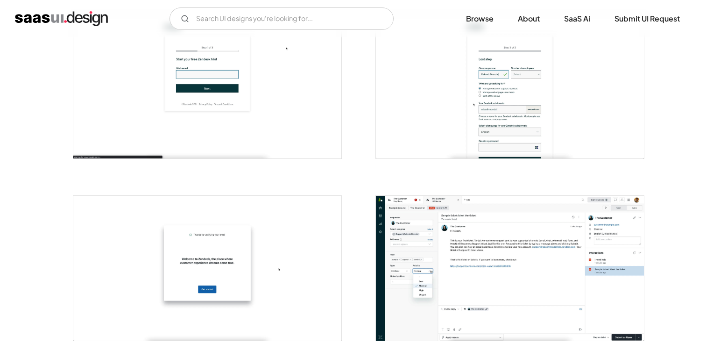
scroll to position [811, 0]
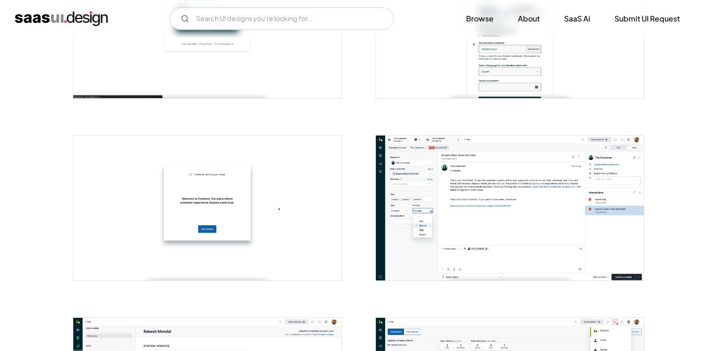
click at [502, 220] on img "open lightbox" at bounding box center [510, 207] width 268 height 145
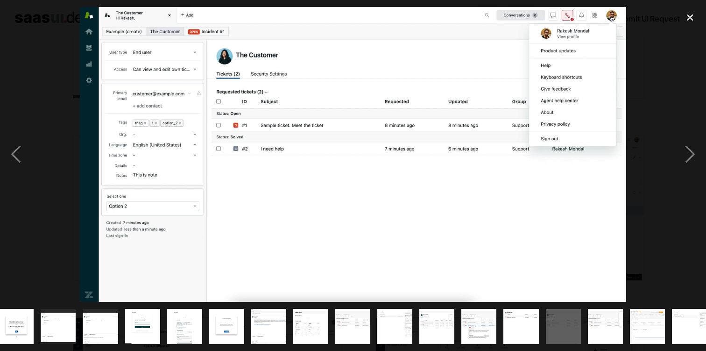
scroll to position [0, 142]
